Goal: Browse casually: Explore the website without a specific task or goal

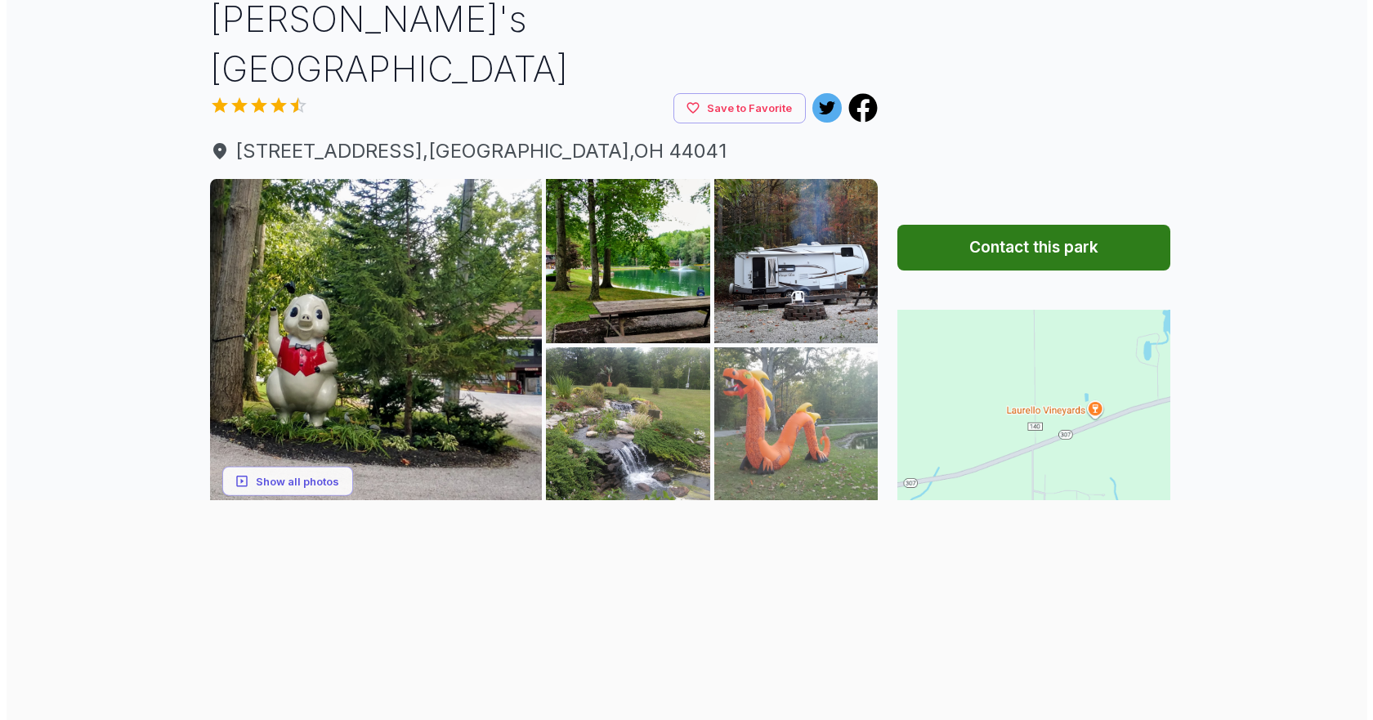
scroll to position [245, 0]
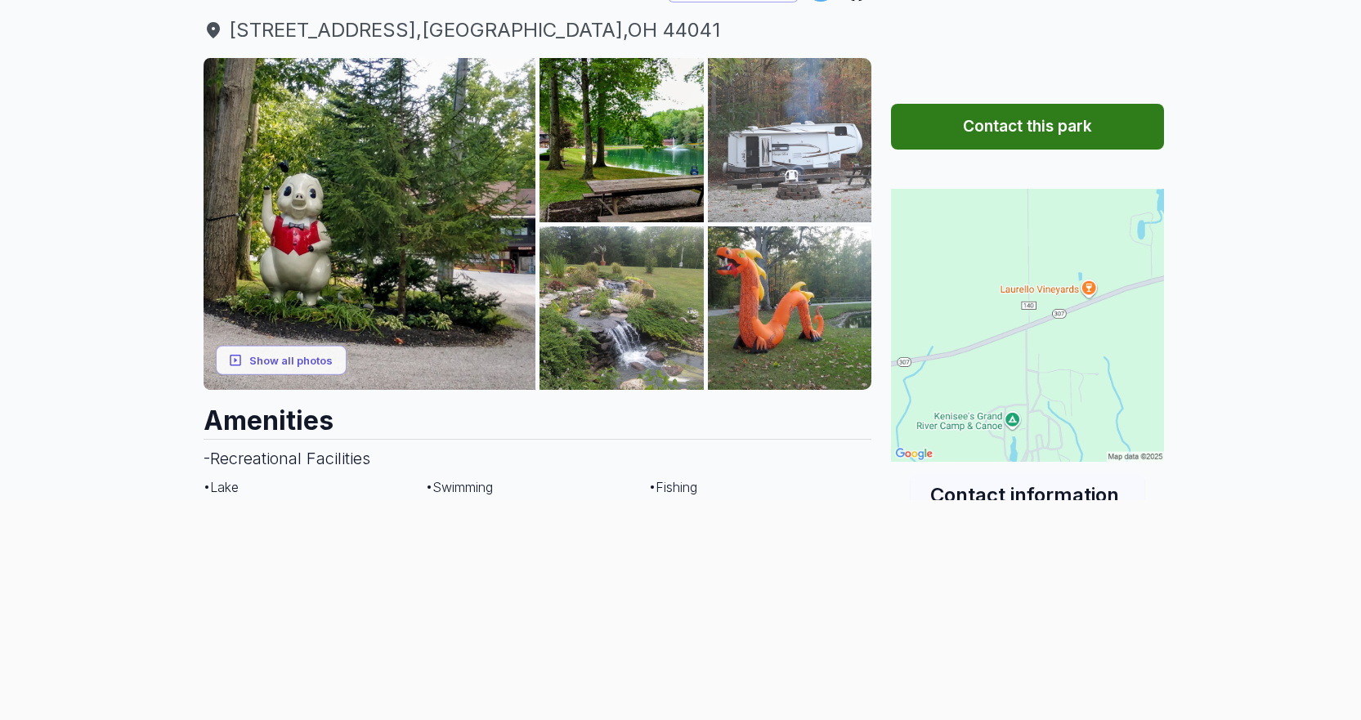
click at [795, 132] on img at bounding box center [790, 140] width 164 height 164
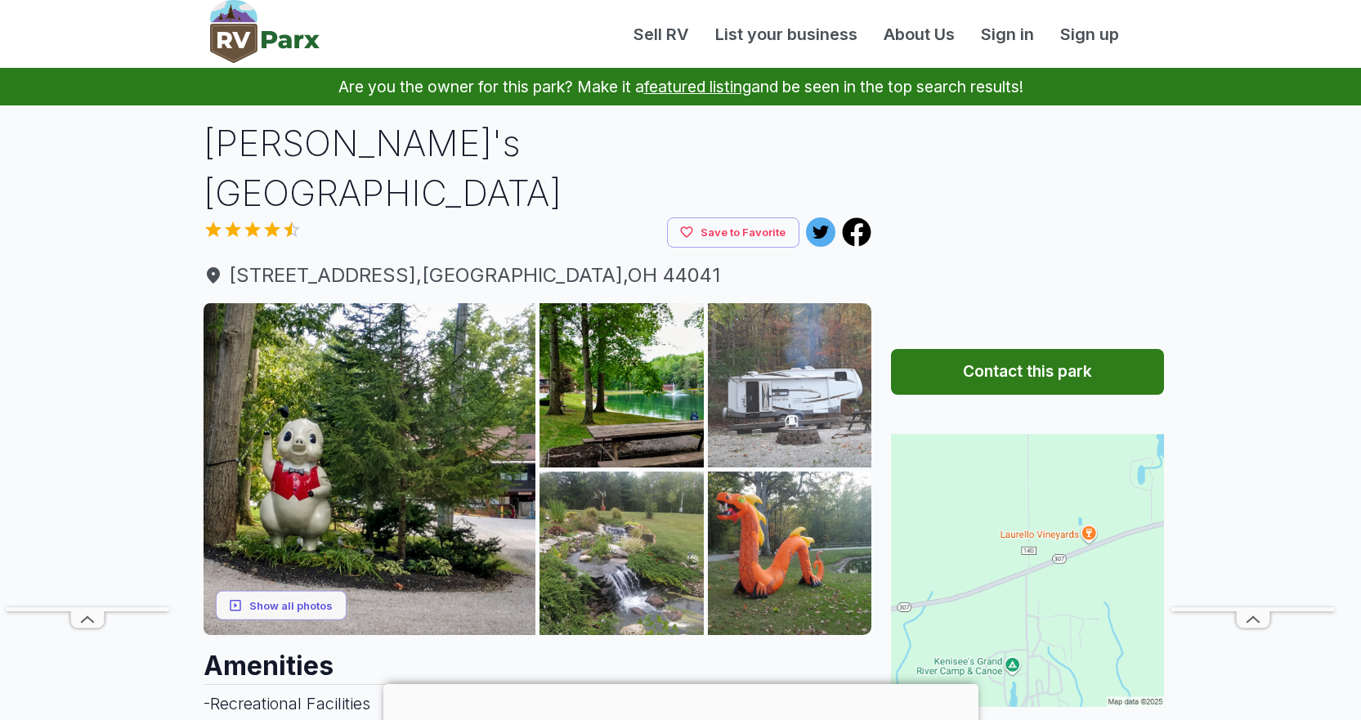
click at [778, 352] on img at bounding box center [790, 385] width 164 height 164
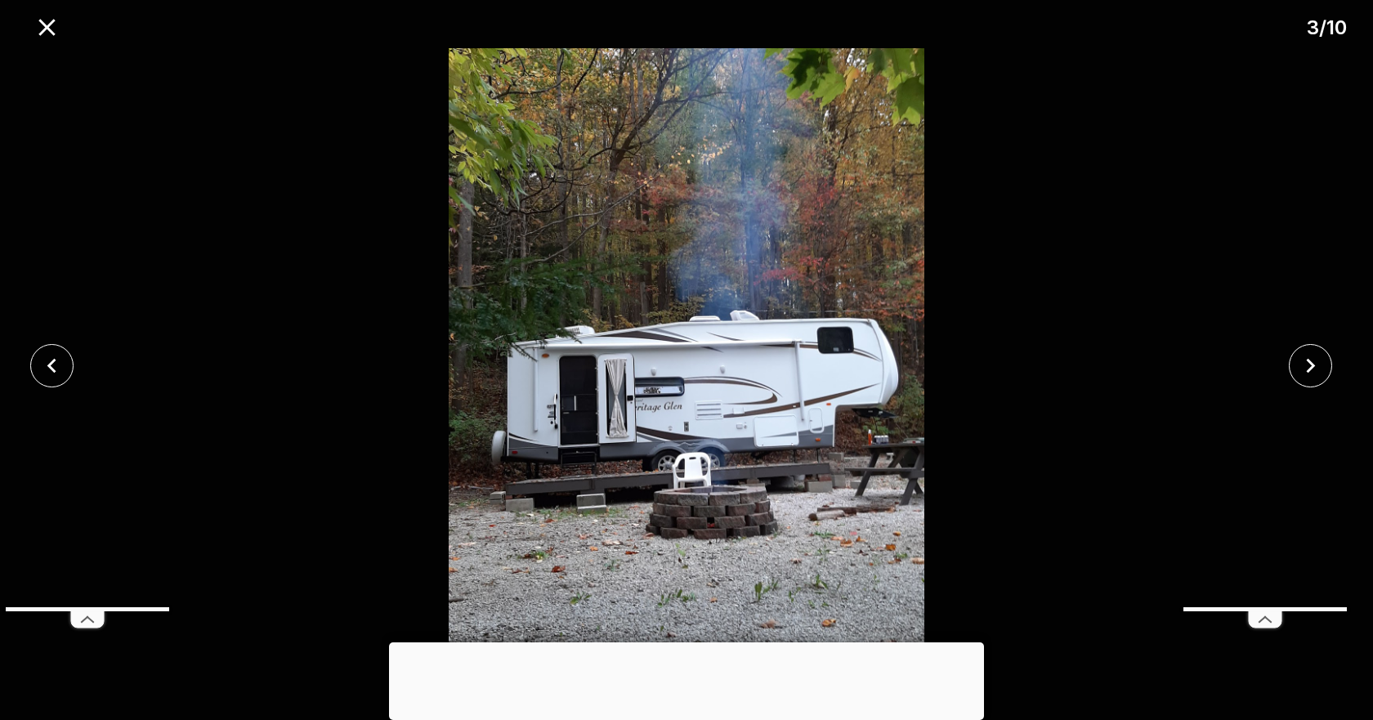
click at [695, 643] on div at bounding box center [686, 643] width 595 height 0
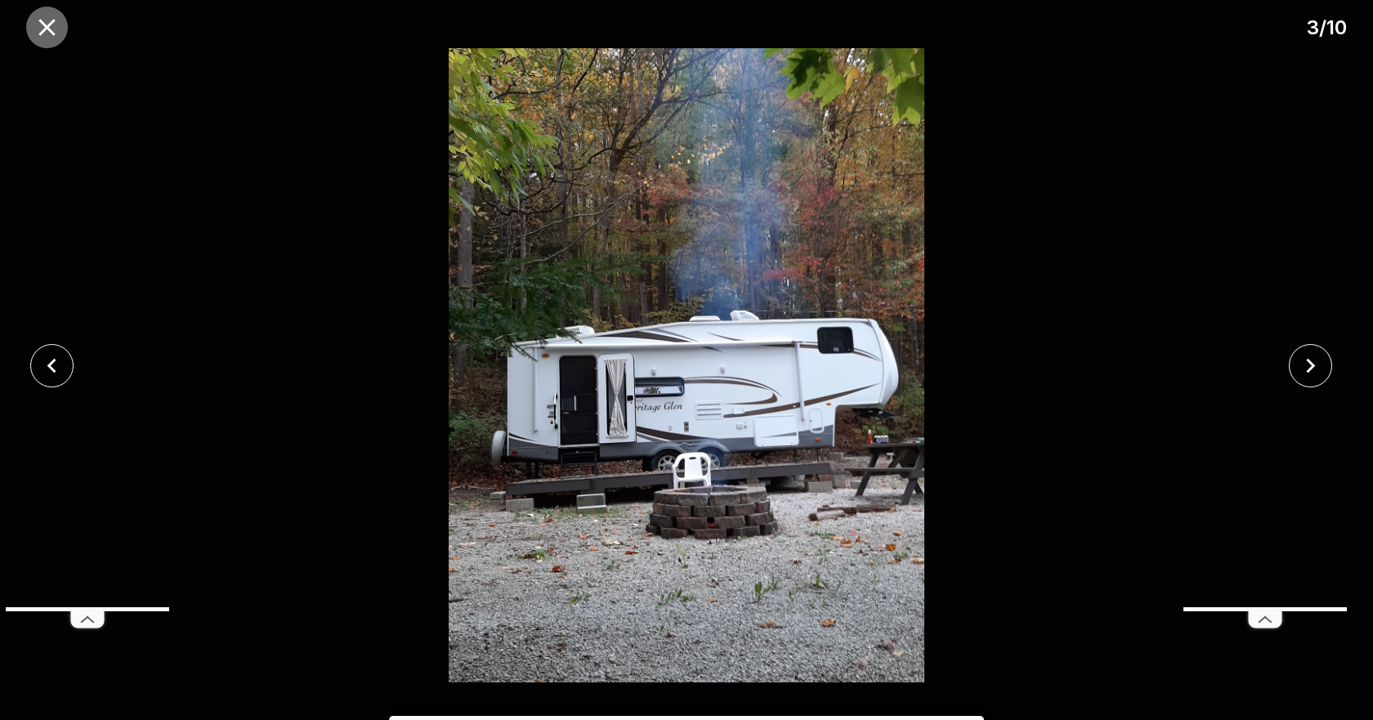
click at [46, 27] on icon "close" at bounding box center [46, 27] width 16 height 16
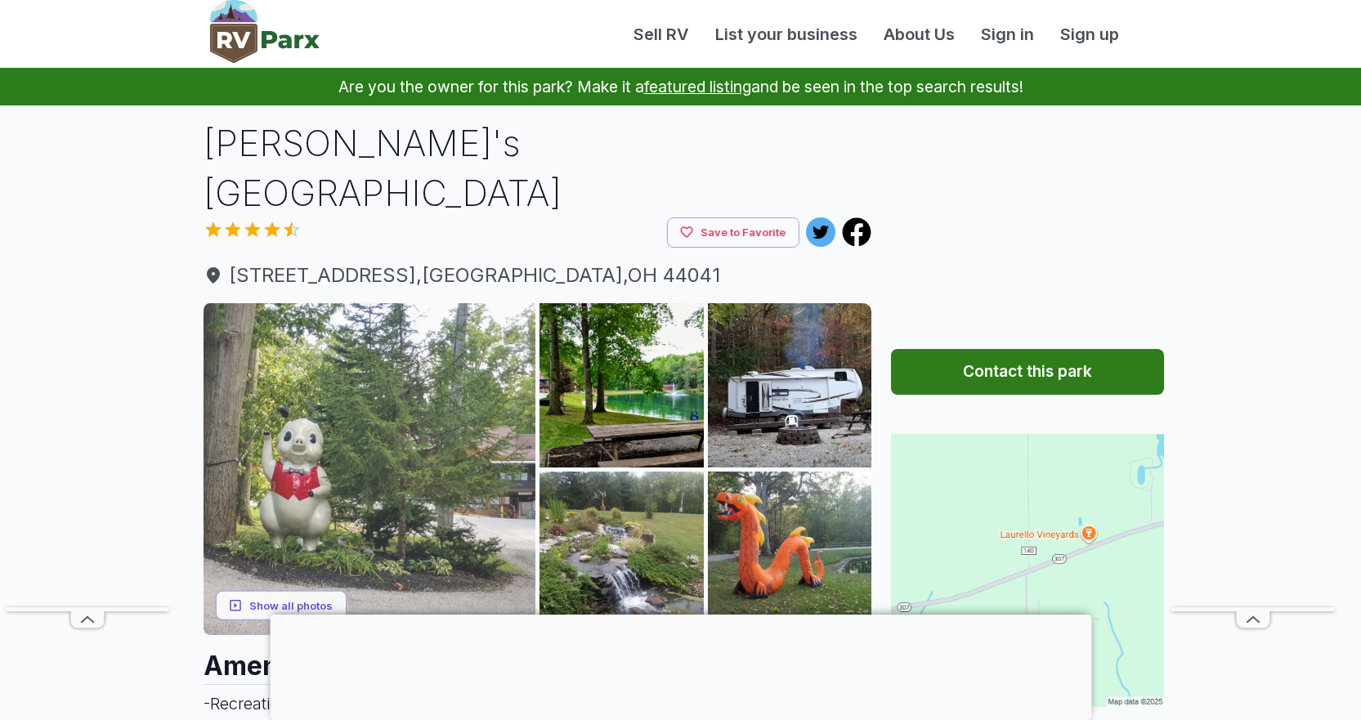
click at [378, 425] on img at bounding box center [370, 469] width 333 height 333
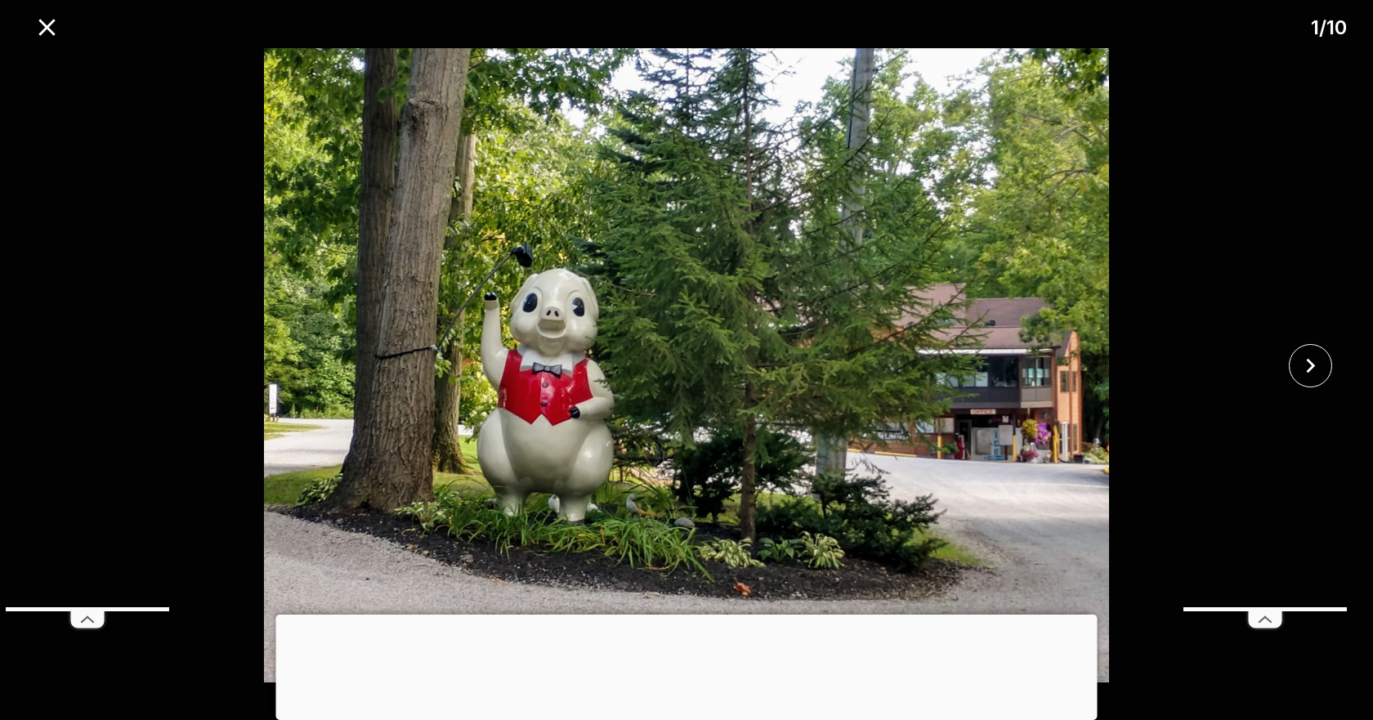
click at [1266, 623] on icon at bounding box center [1265, 620] width 33 height 16
click at [1315, 361] on icon "close" at bounding box center [1311, 366] width 29 height 29
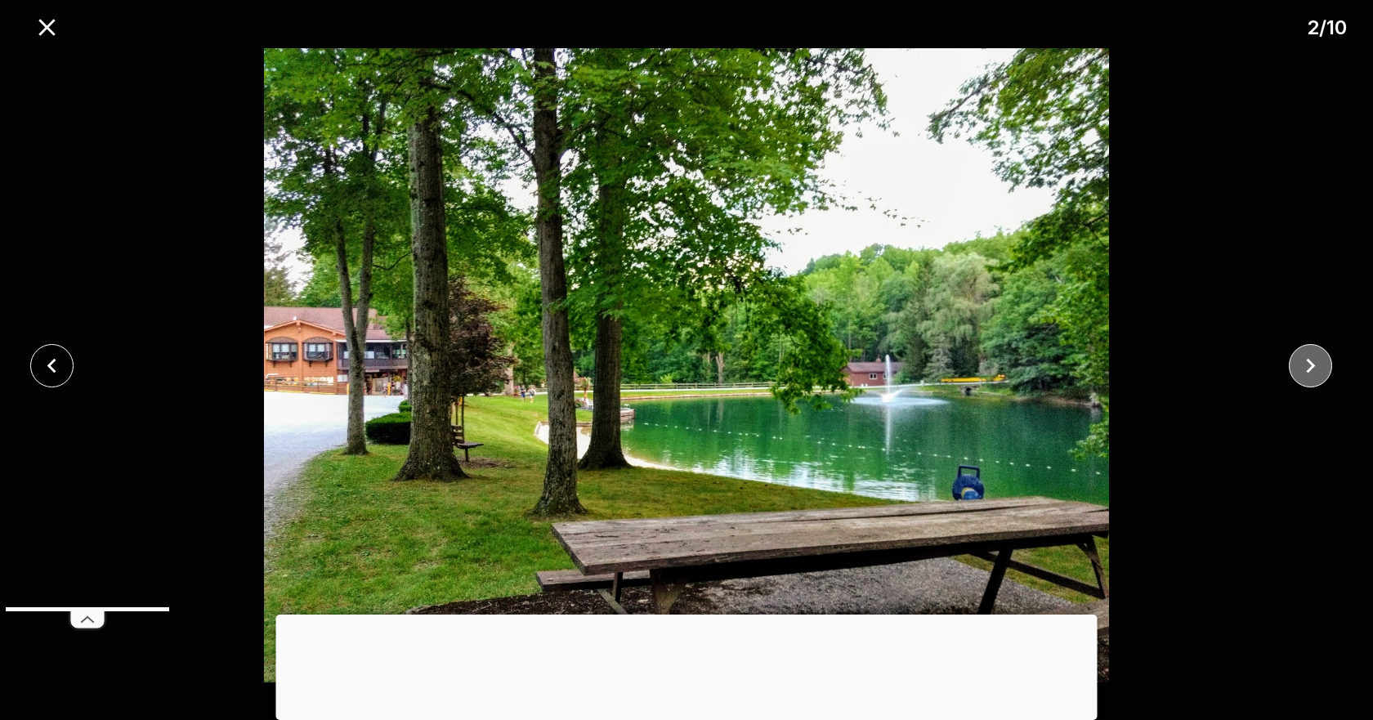
click at [1315, 361] on icon "close" at bounding box center [1311, 366] width 29 height 29
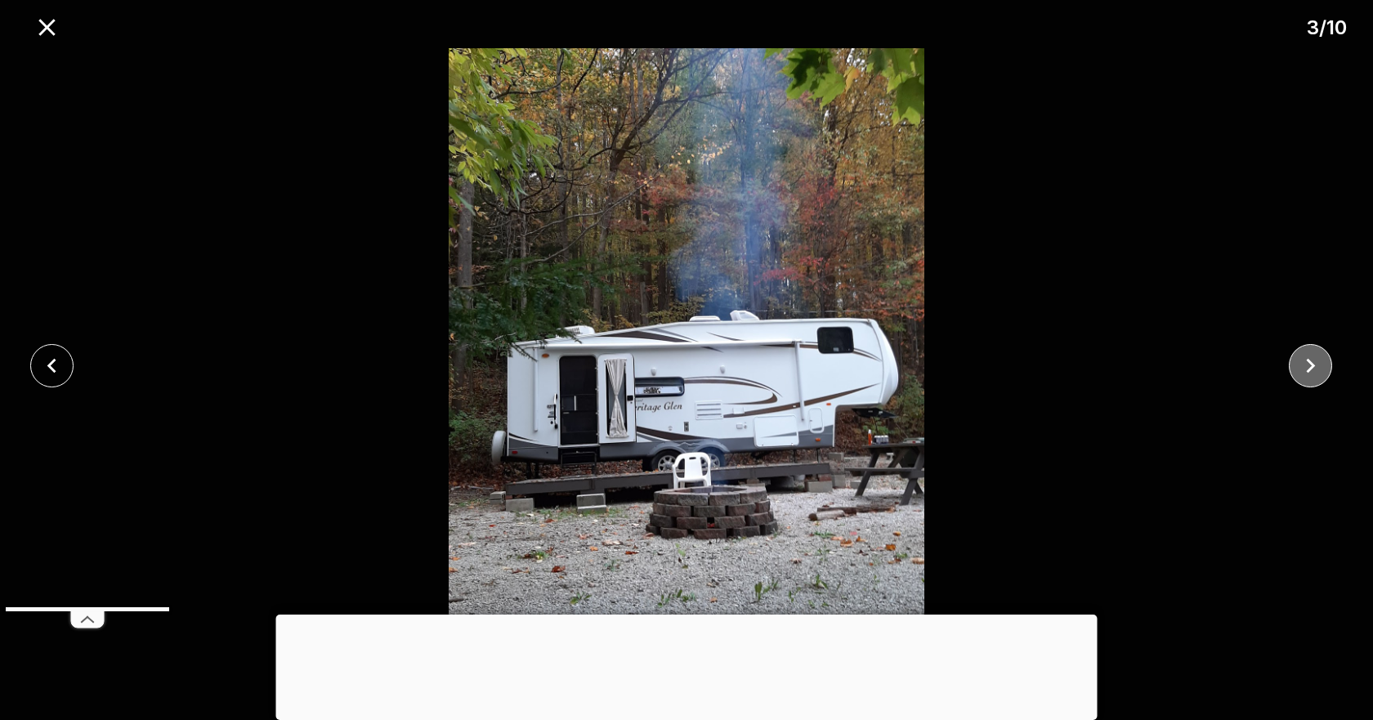
click at [1315, 361] on icon "close" at bounding box center [1311, 366] width 29 height 29
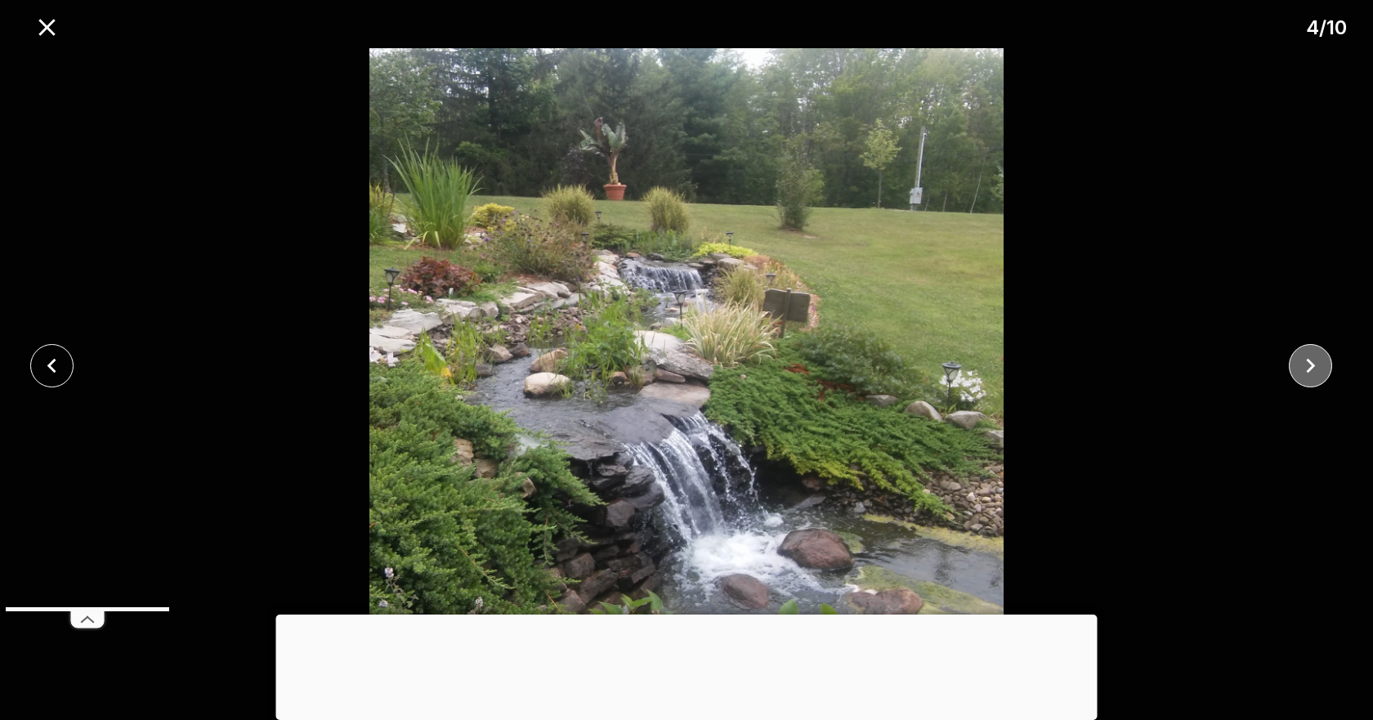
click at [1315, 361] on icon "close" at bounding box center [1311, 366] width 29 height 29
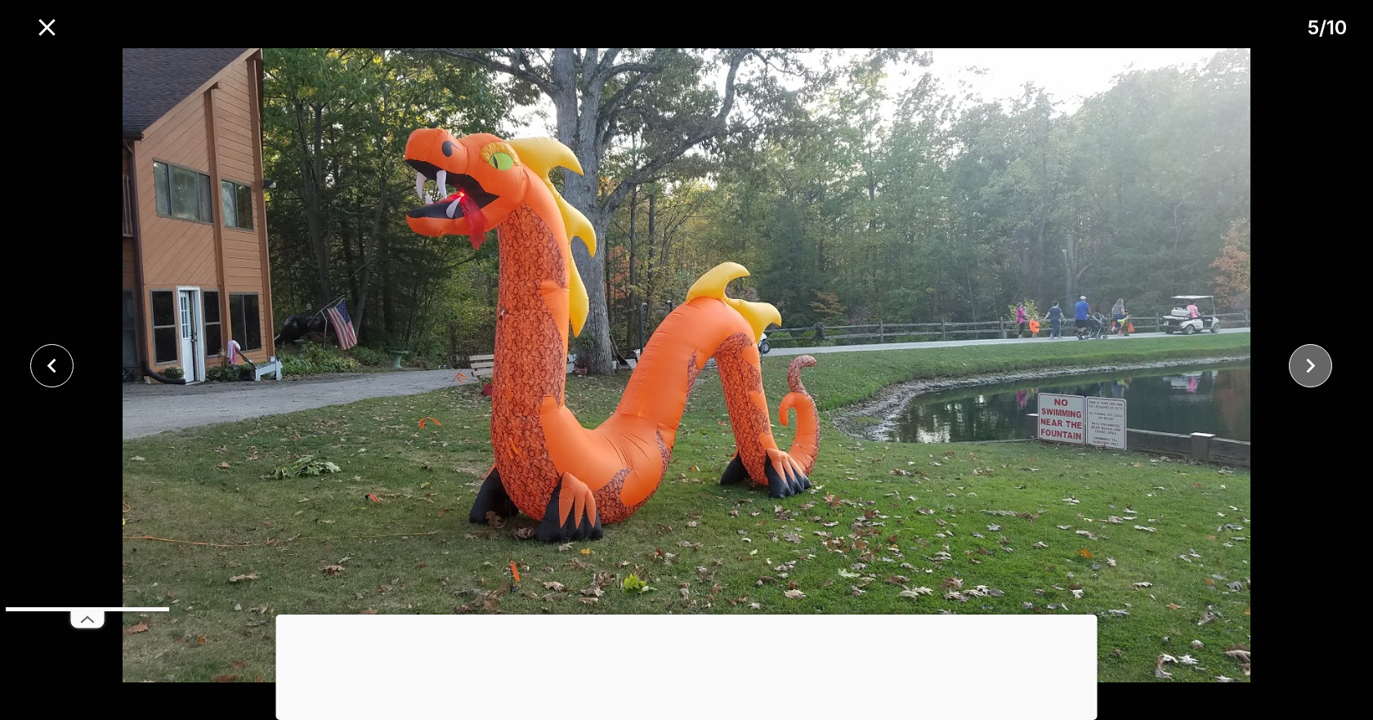
click at [1315, 361] on icon "close" at bounding box center [1311, 366] width 29 height 29
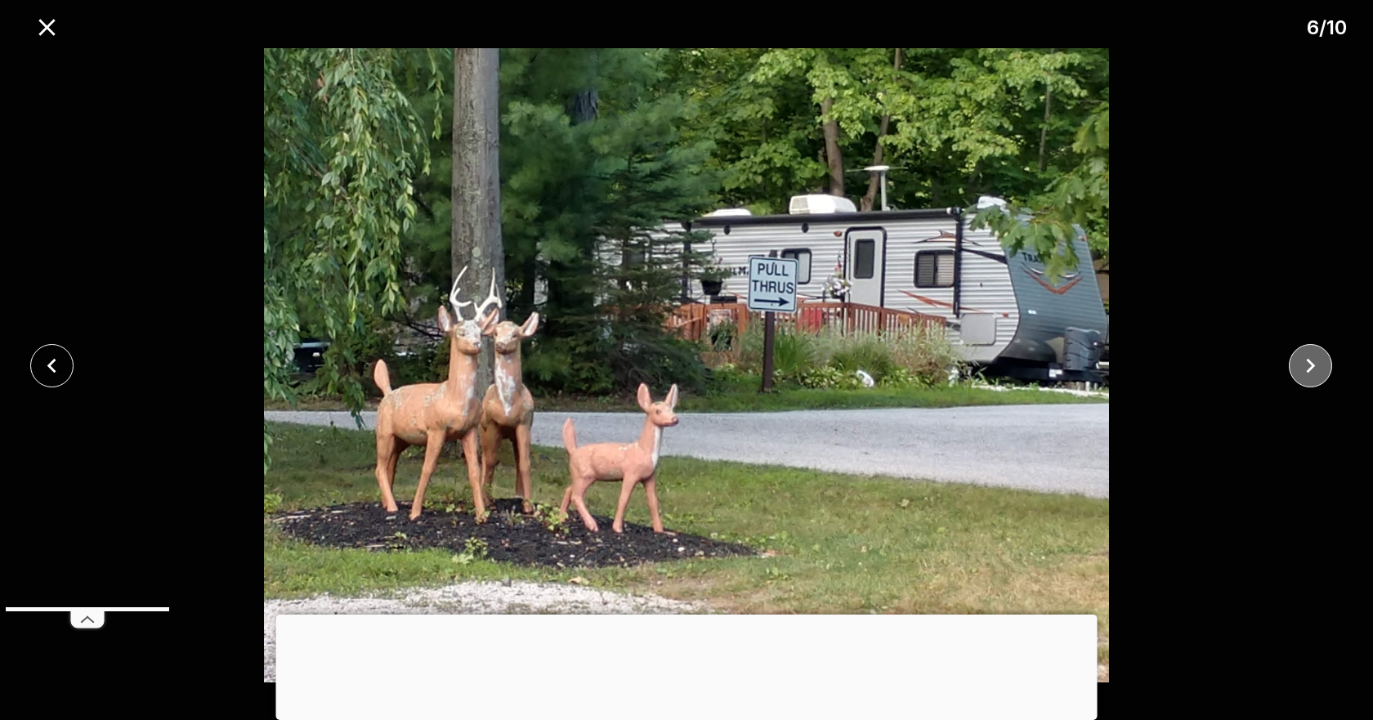
click at [1315, 361] on icon "close" at bounding box center [1311, 366] width 29 height 29
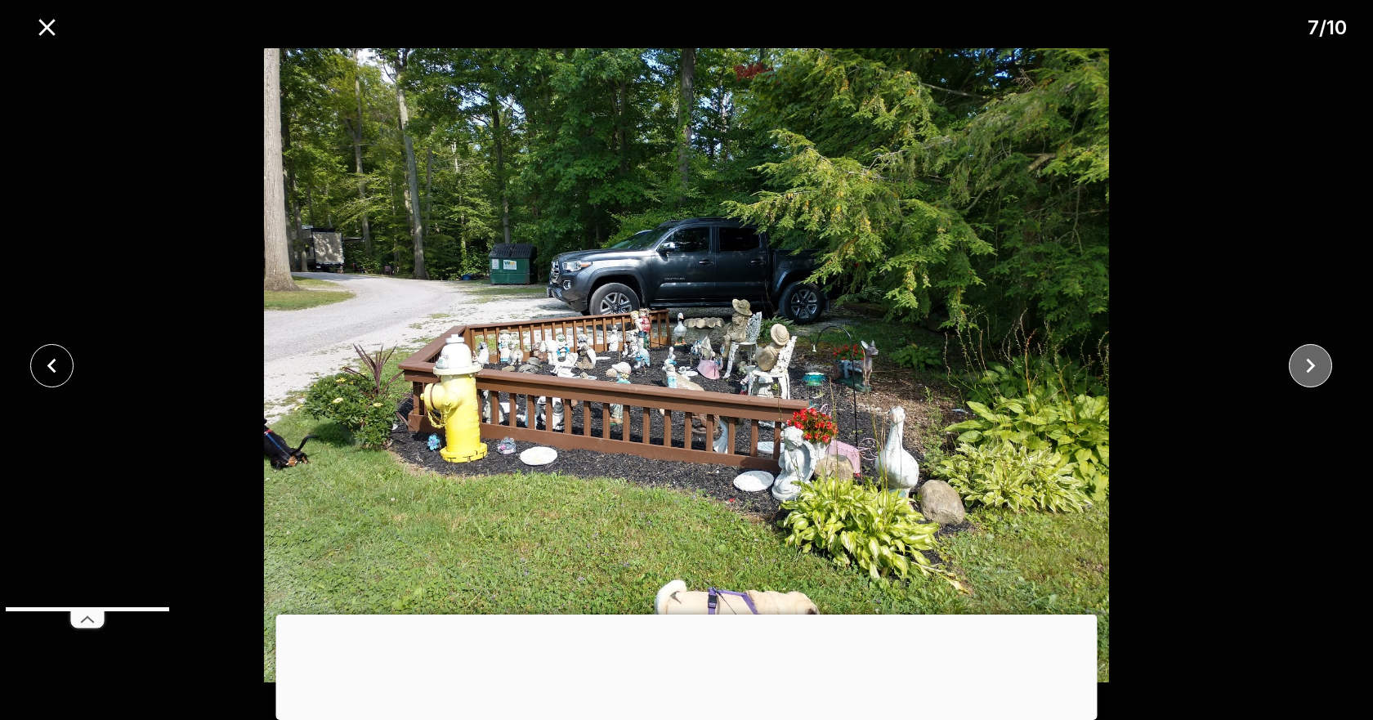
click at [1315, 361] on icon "close" at bounding box center [1311, 366] width 29 height 29
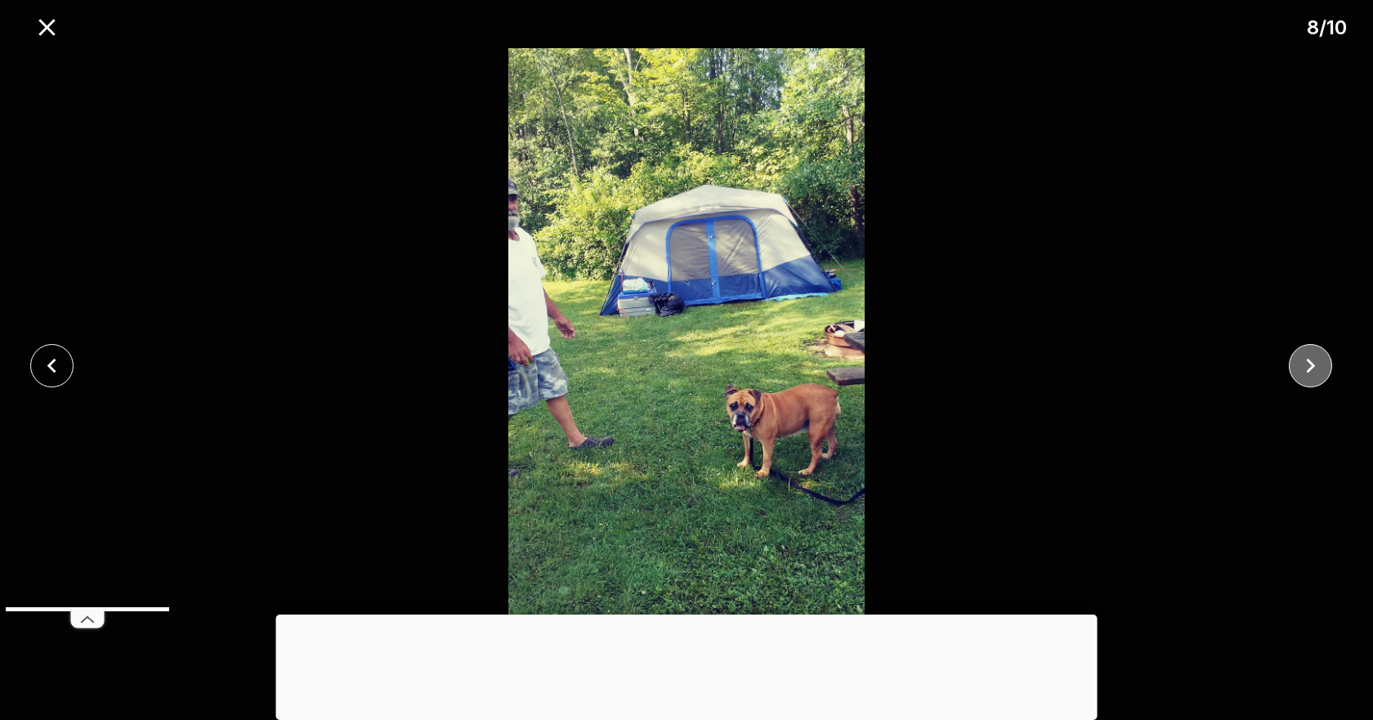
click at [1315, 361] on icon "close" at bounding box center [1311, 366] width 29 height 29
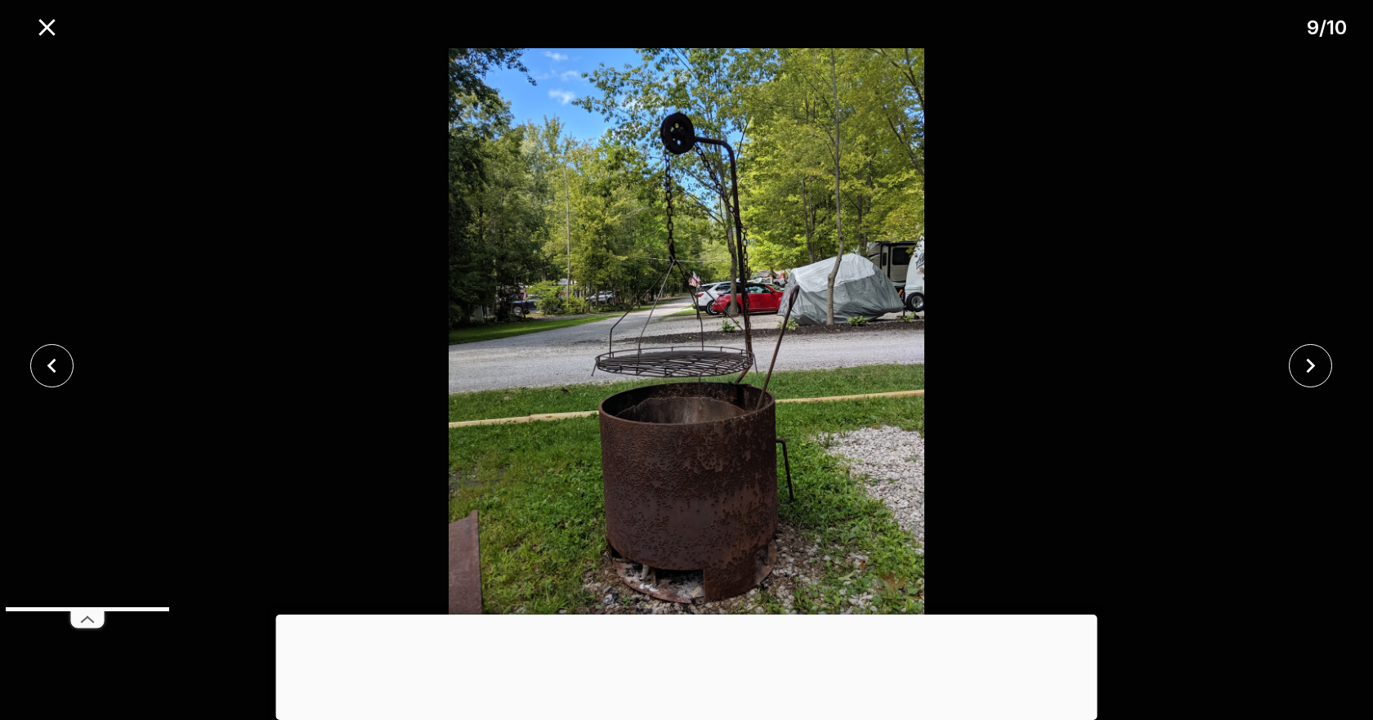
click at [83, 622] on line at bounding box center [85, 619] width 6 height 5
click at [65, 366] on icon "close" at bounding box center [52, 366] width 29 height 29
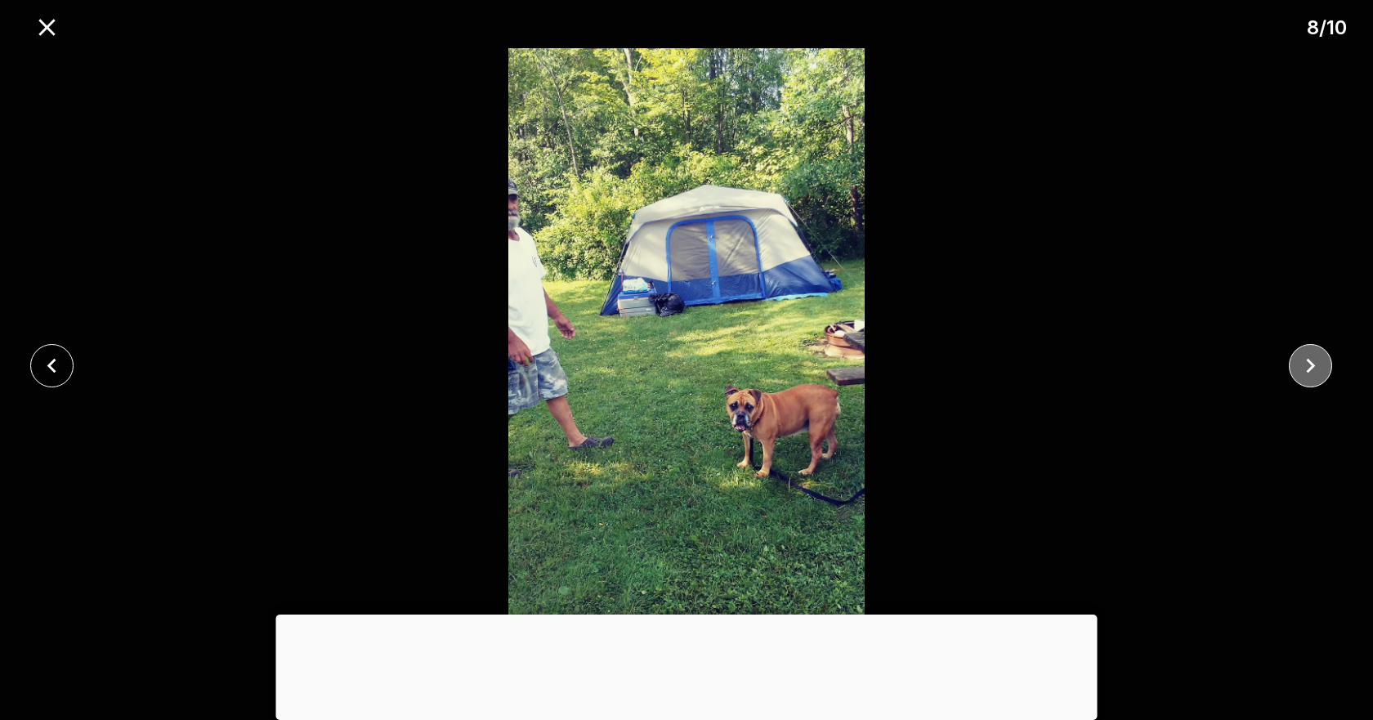
click at [1313, 365] on icon "close" at bounding box center [1311, 365] width 9 height 15
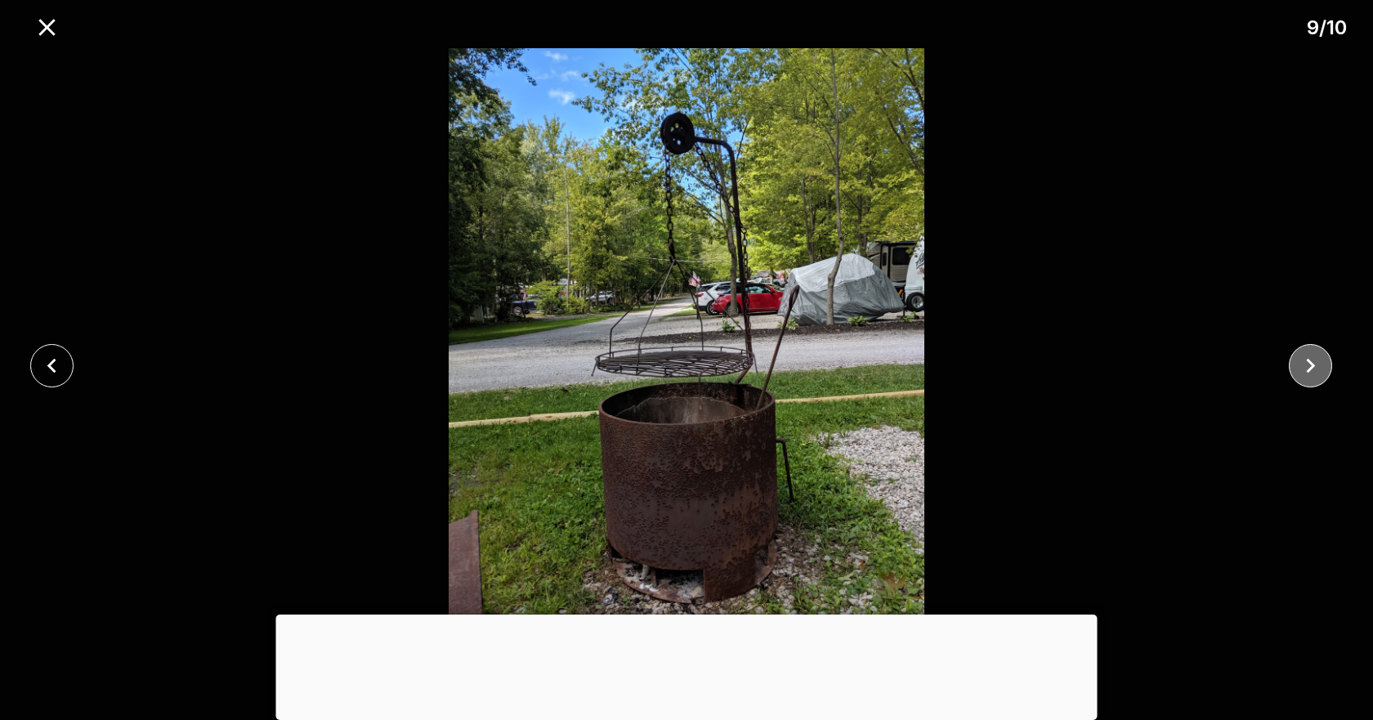
click at [1310, 364] on icon "close" at bounding box center [1311, 366] width 29 height 29
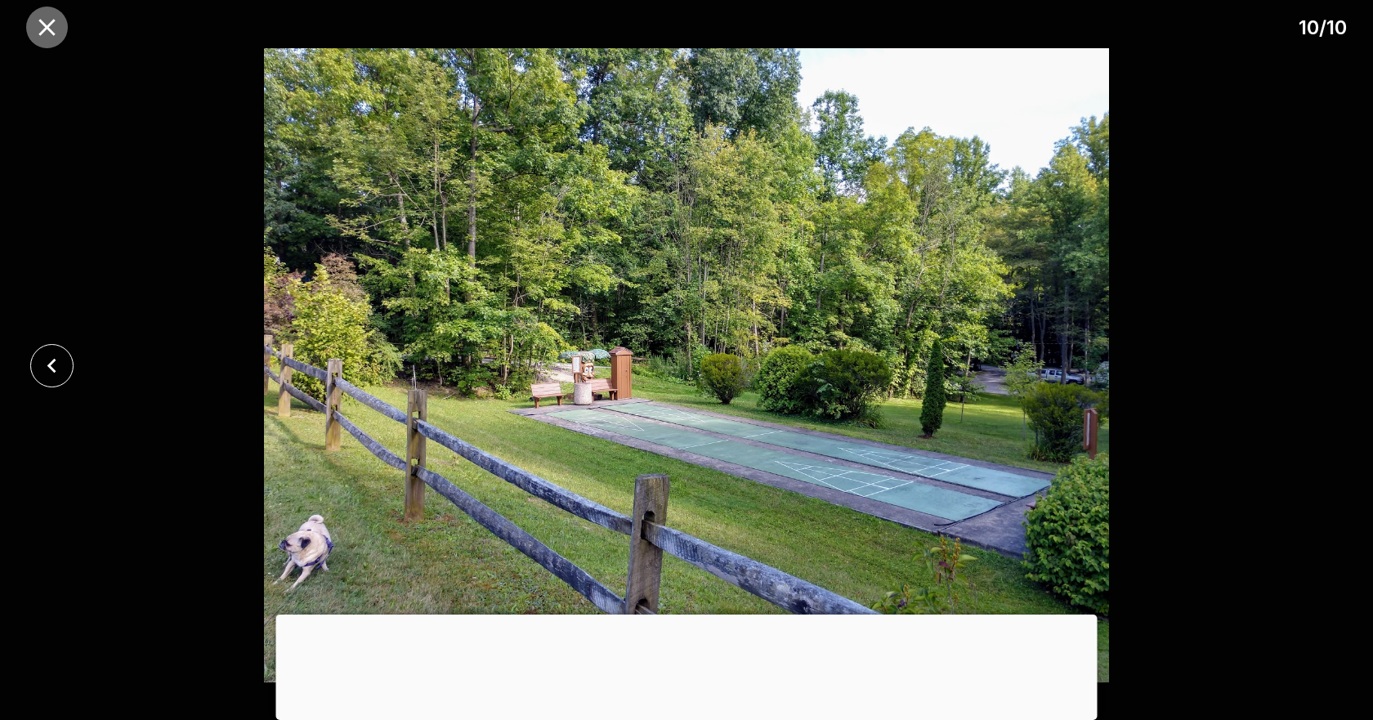
click at [38, 26] on icon "close" at bounding box center [47, 27] width 29 height 29
